Goal: Contribute content

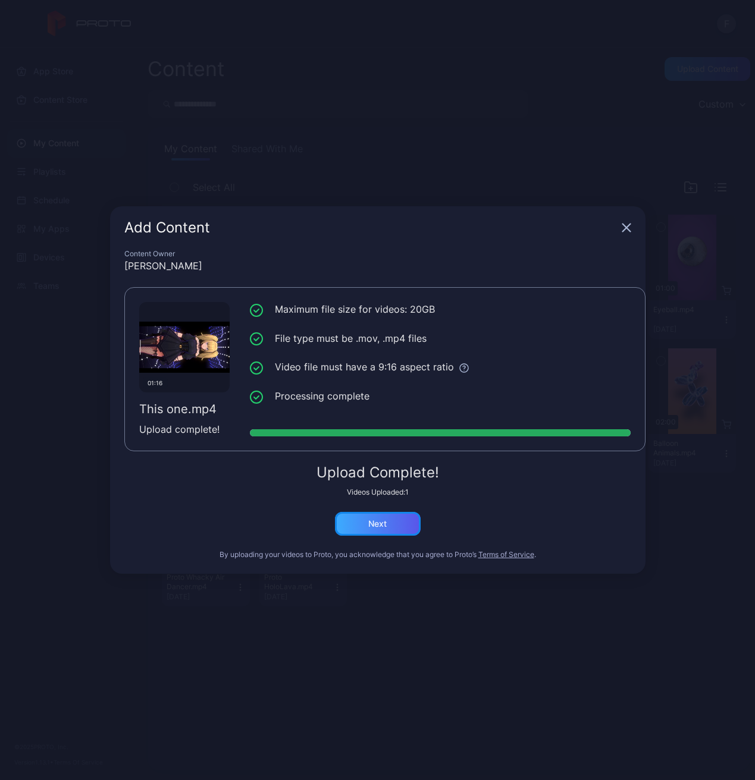
click at [375, 524] on div "Next" at bounding box center [377, 524] width 18 height 10
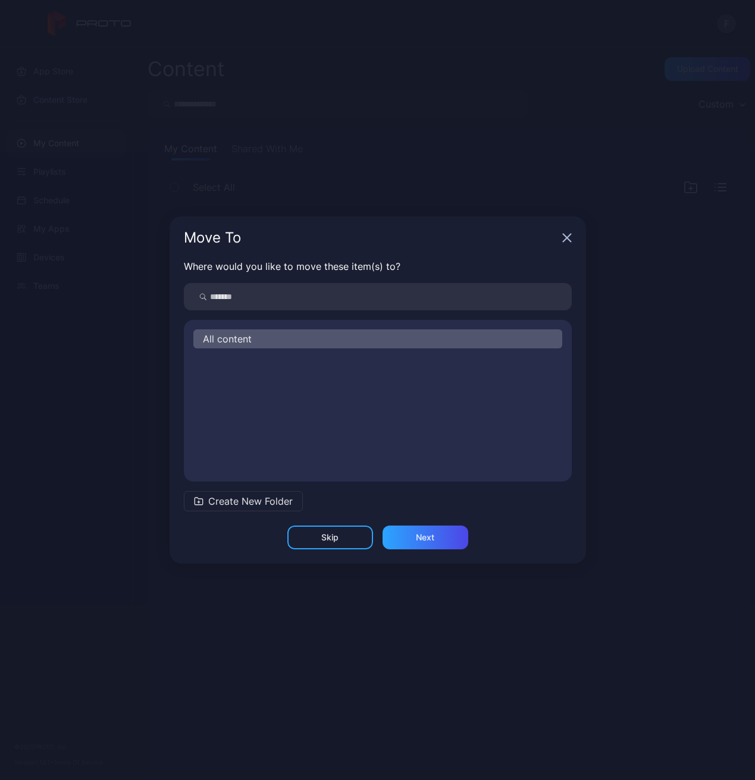
click at [342, 332] on div "All content" at bounding box center [377, 338] width 369 height 19
click at [308, 339] on div "All content" at bounding box center [377, 338] width 369 height 19
click at [287, 385] on div "All content" at bounding box center [378, 400] width 388 height 143
click at [453, 544] on div "Next" at bounding box center [425, 538] width 86 height 24
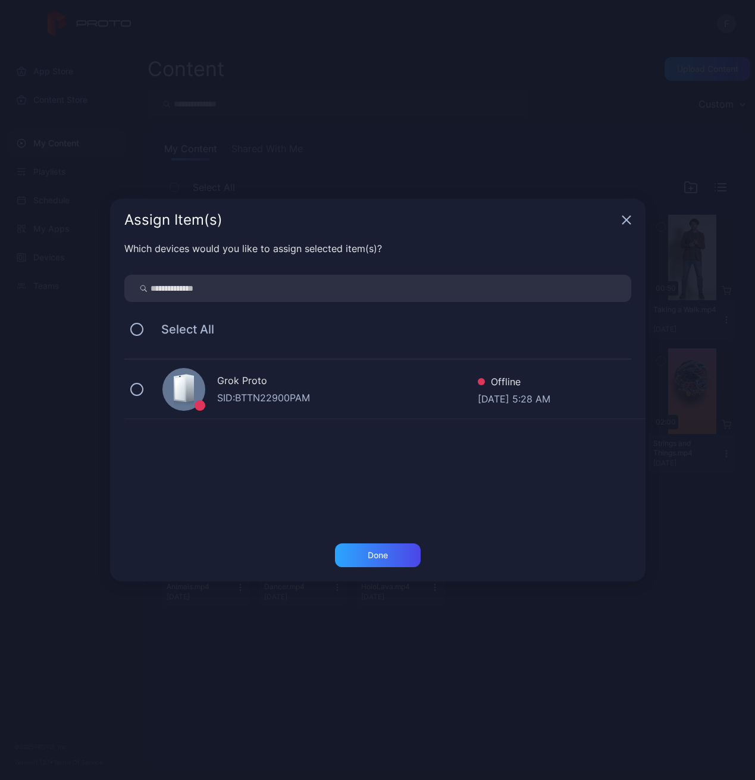
click at [306, 382] on div "Grok Proto" at bounding box center [347, 382] width 261 height 17
click at [307, 396] on div "SID: BTTN22900PAM" at bounding box center [347, 398] width 261 height 14
click at [392, 553] on div "Done" at bounding box center [378, 556] width 86 height 24
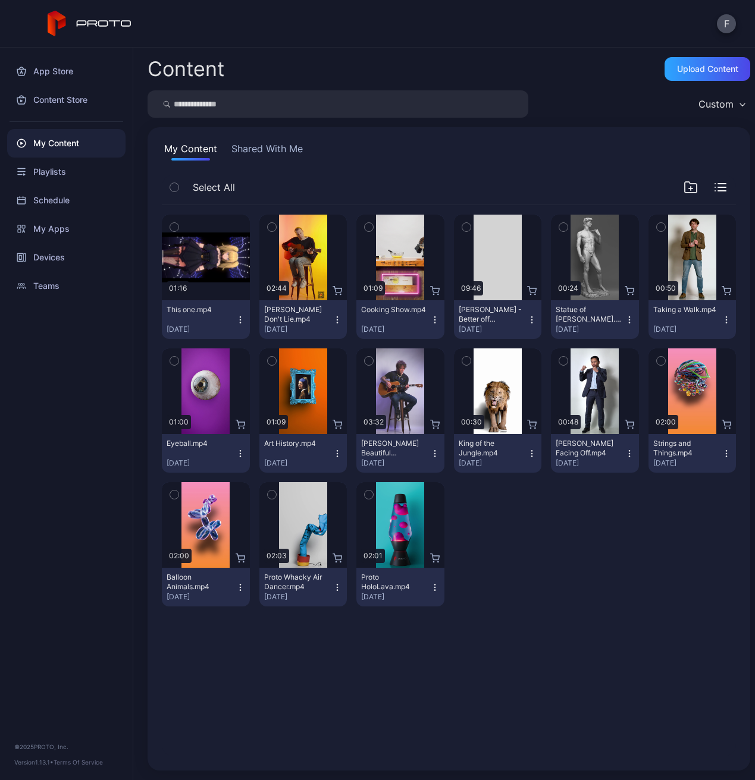
click at [245, 319] on icon "button" at bounding box center [241, 320] width 10 height 10
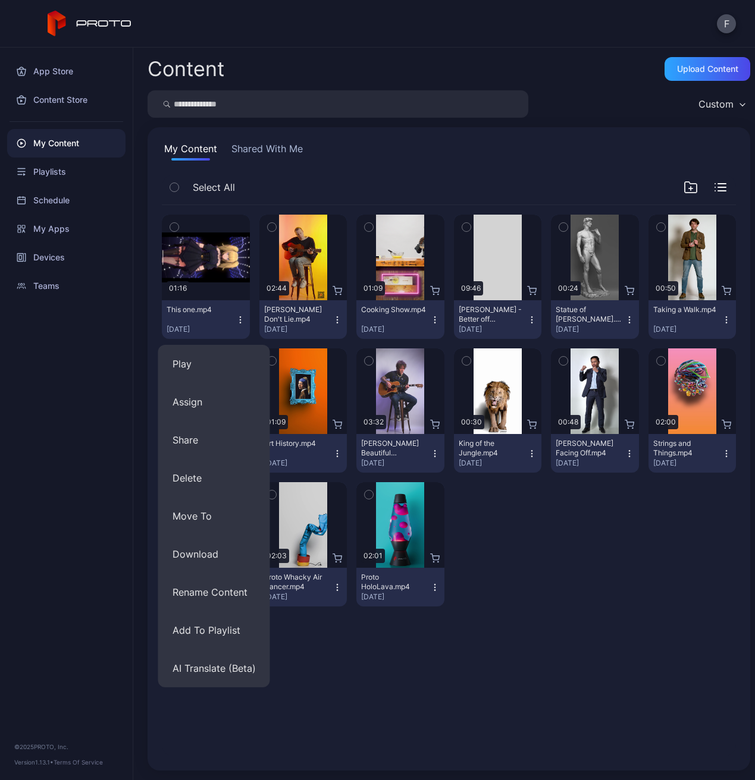
click at [300, 705] on div "Preview 01:16 This one.mp4 [DATE] Preview 02:44 [PERSON_NAME] Don't Lie.mp4 [DA…" at bounding box center [448, 481] width 593 height 570
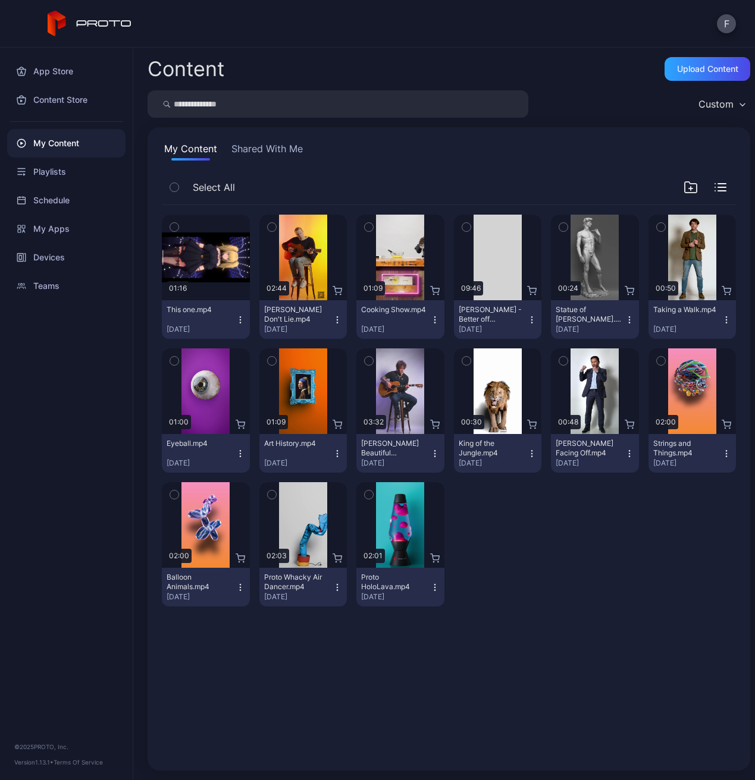
click at [528, 36] on div "F" at bounding box center [377, 24] width 755 height 48
click at [695, 70] on div "Upload Content" at bounding box center [707, 69] width 61 height 10
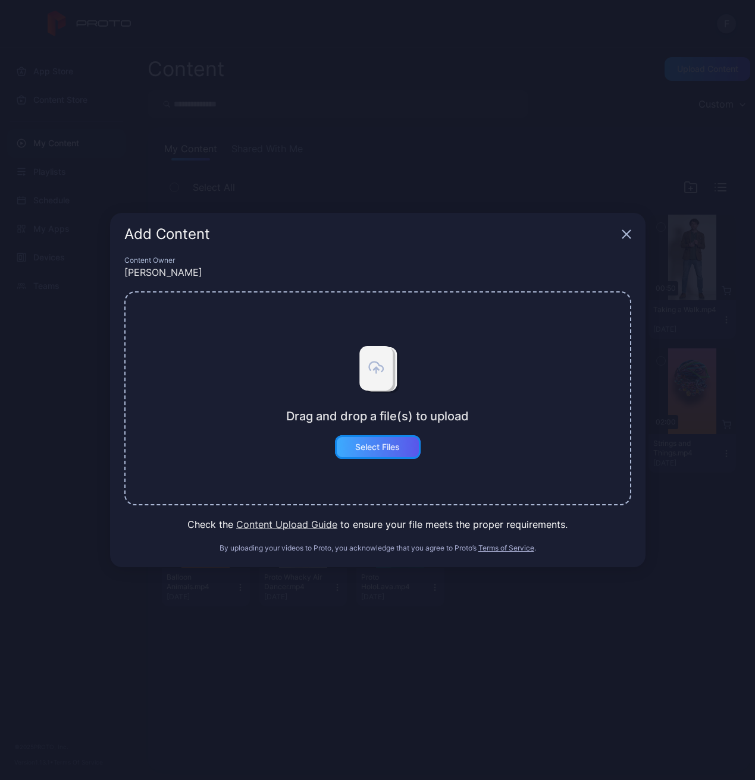
click at [382, 441] on div "Select Files" at bounding box center [378, 447] width 86 height 24
